Goal: Information Seeking & Learning: Learn about a topic

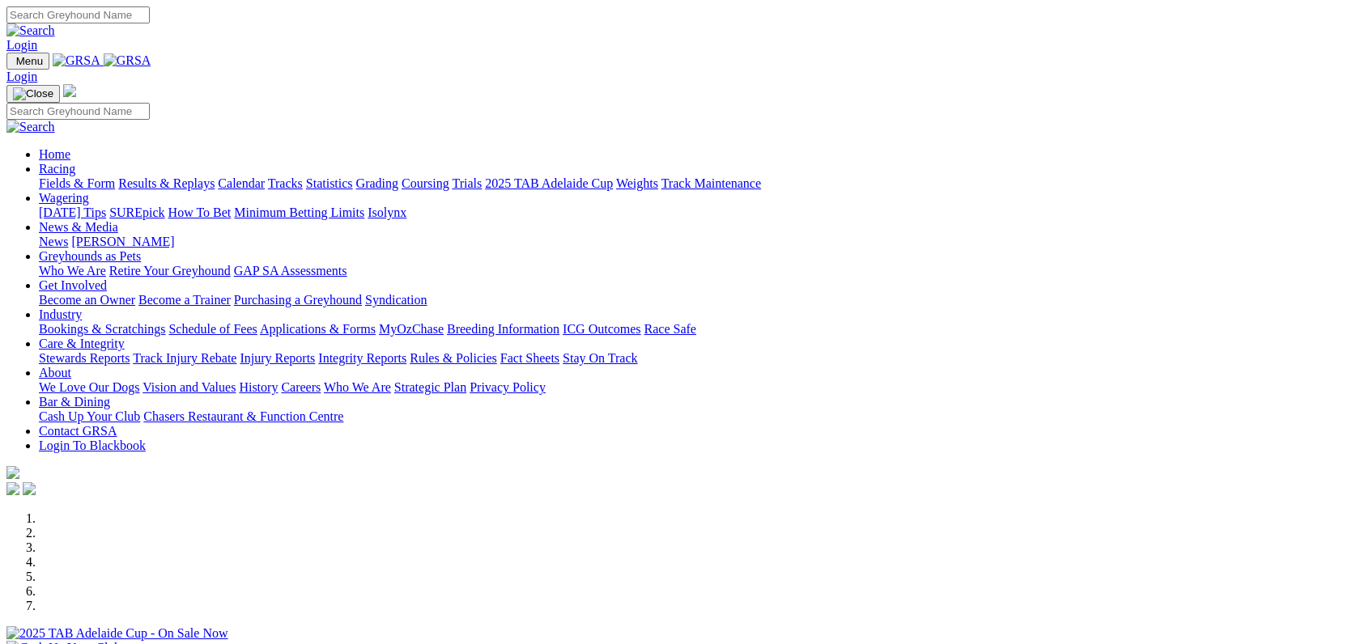
click at [68, 235] on link "News" at bounding box center [53, 242] width 29 height 14
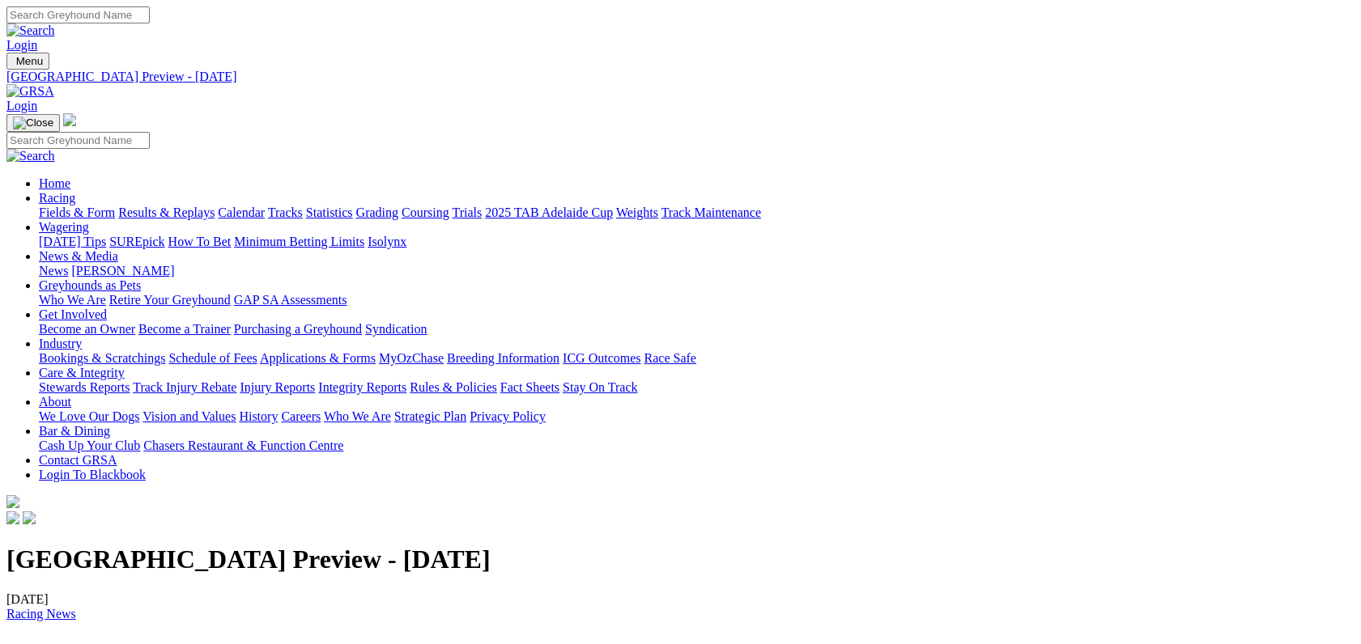
click at [68, 264] on link "News" at bounding box center [53, 271] width 29 height 14
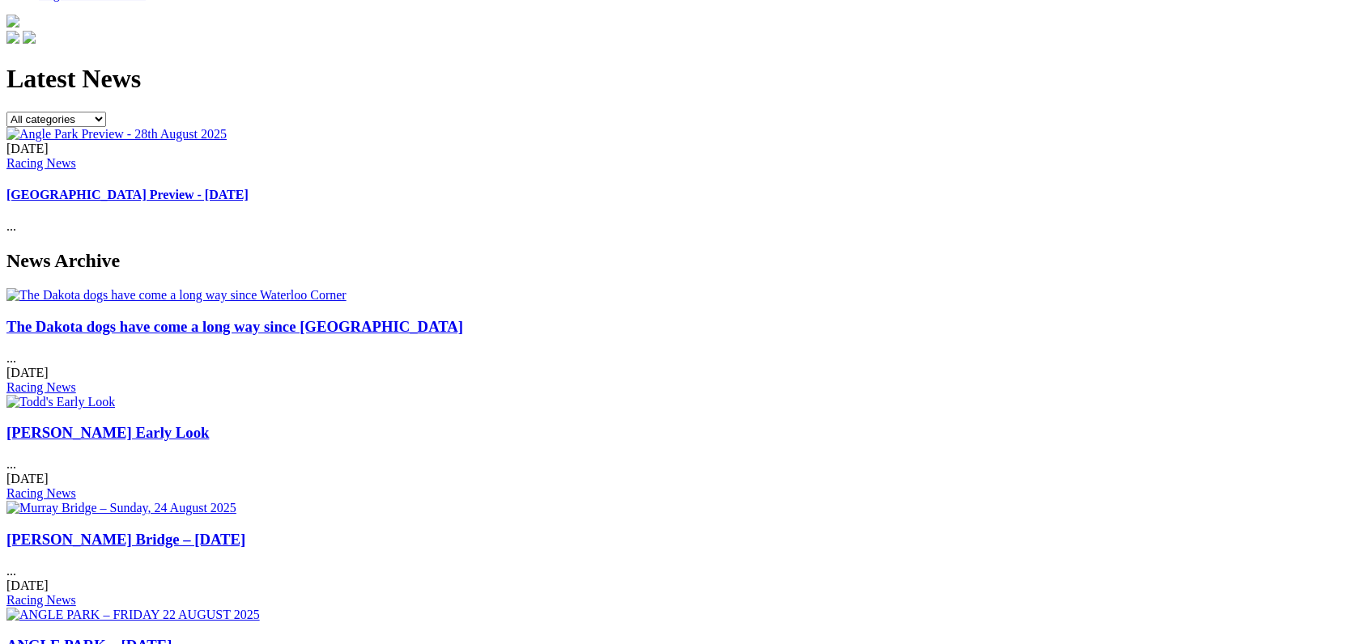
scroll to position [468, 0]
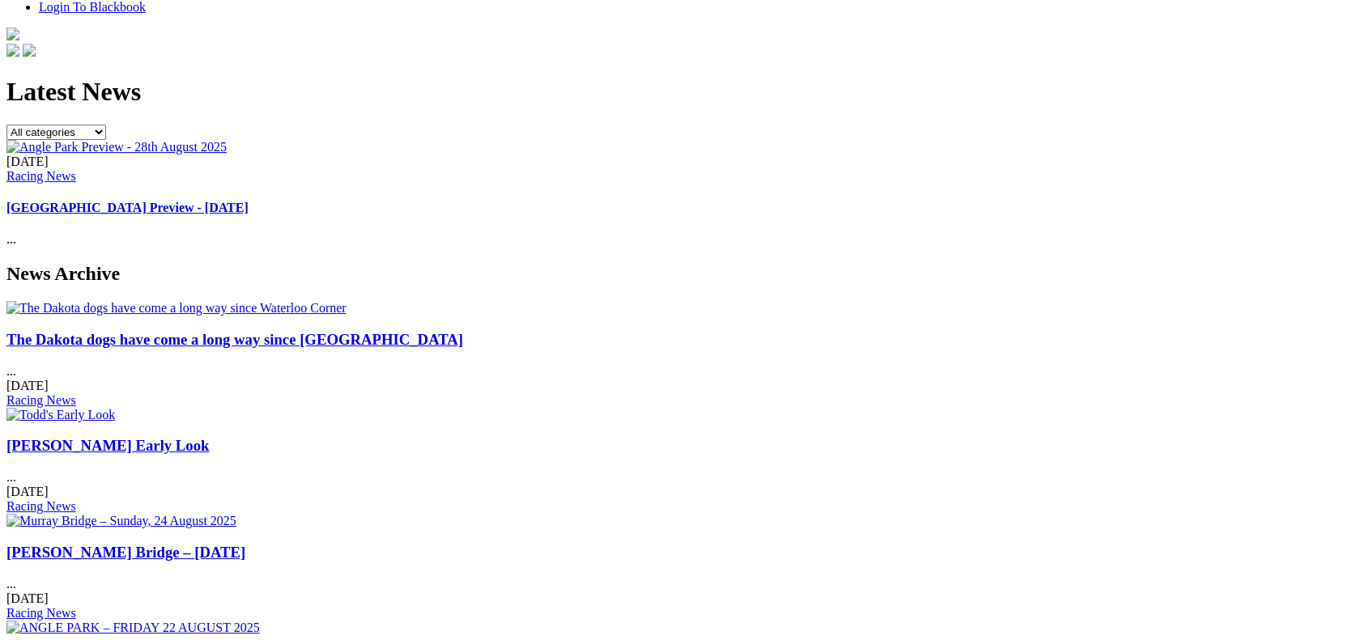
click at [209, 437] on link "[PERSON_NAME] Early Look" at bounding box center [107, 445] width 202 height 17
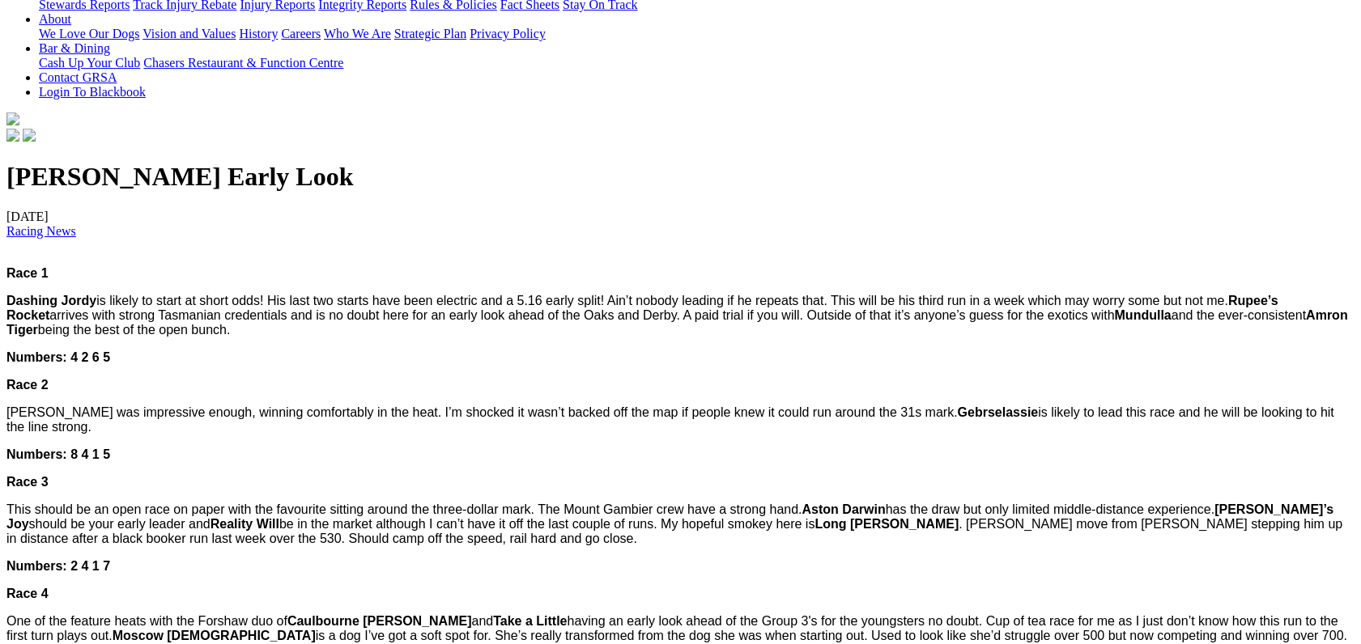
scroll to position [395, 0]
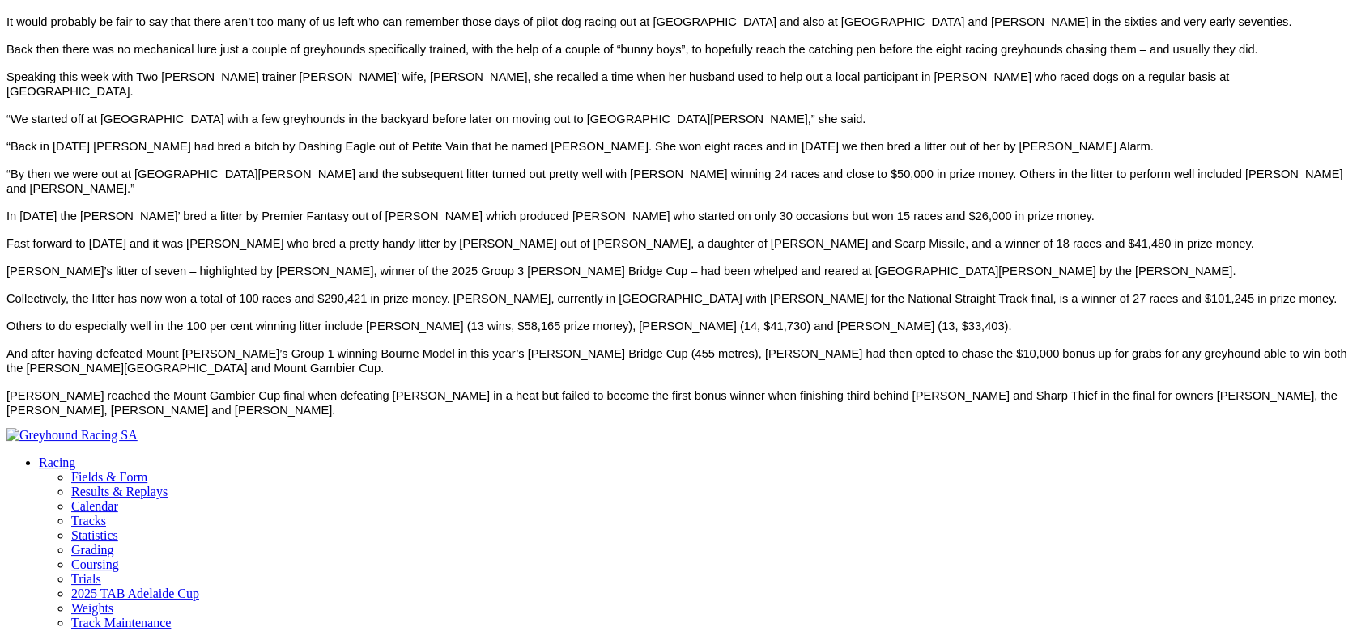
scroll to position [660, 0]
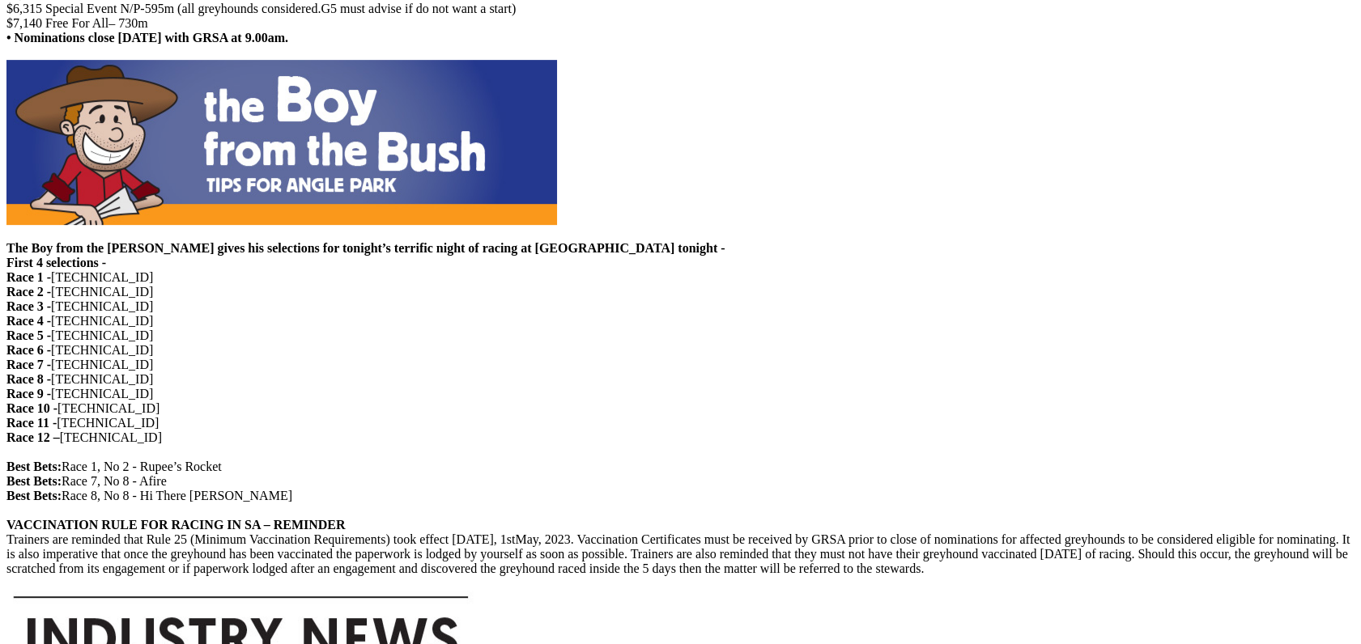
scroll to position [1415, 0]
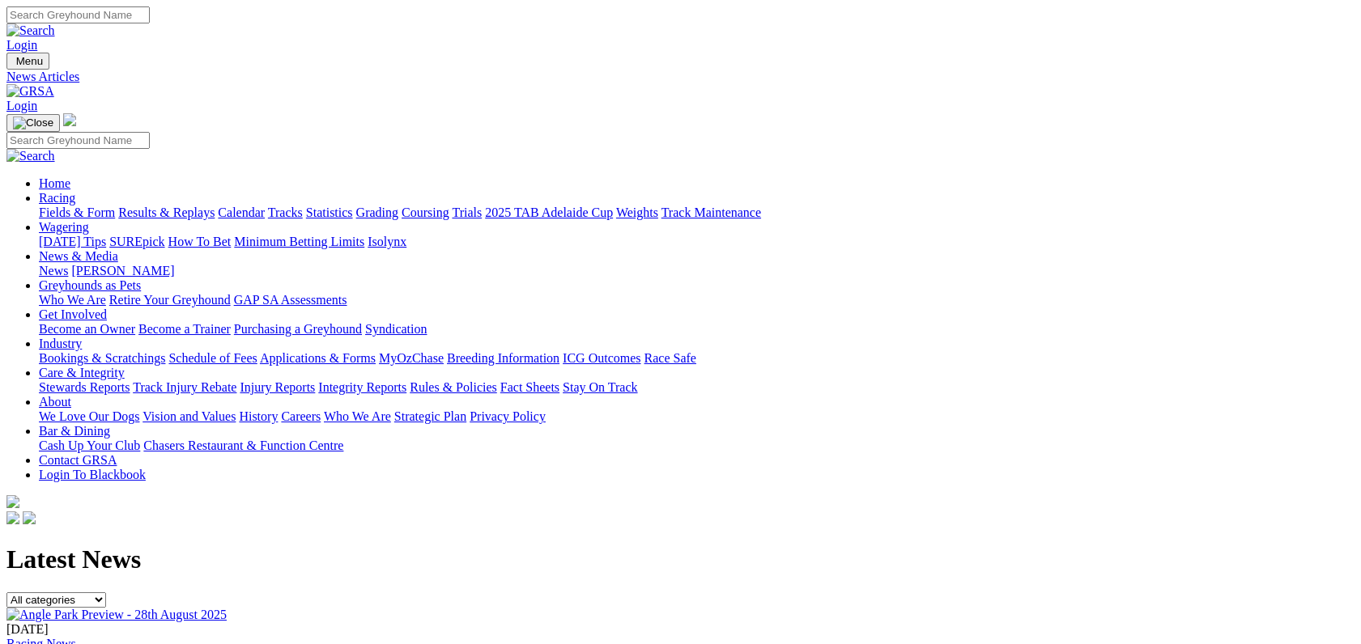
click at [640, 351] on link "ICG Outcomes" at bounding box center [602, 358] width 78 height 14
